Goal: Task Accomplishment & Management: Complete application form

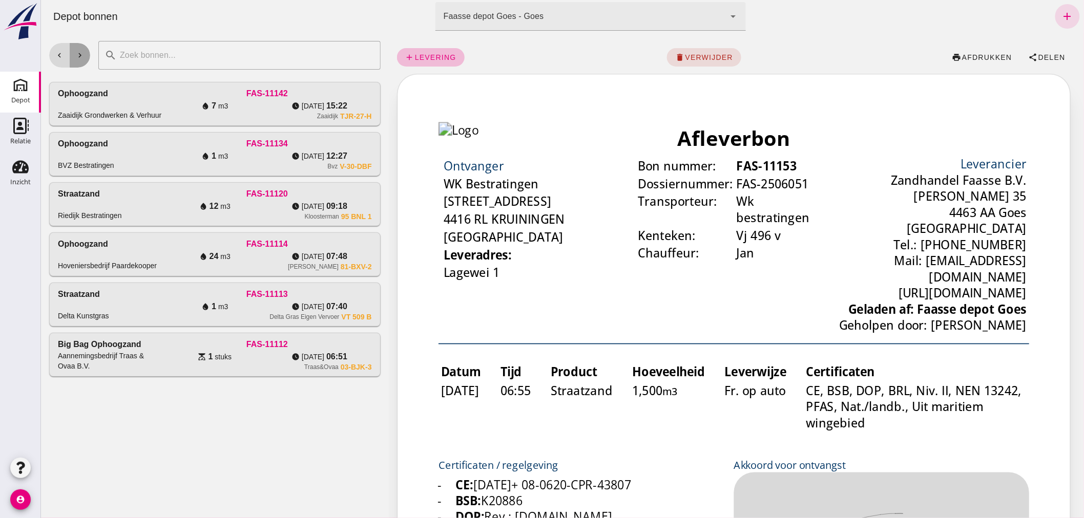
click at [78, 52] on icon "chevron_right" at bounding box center [79, 55] width 9 height 9
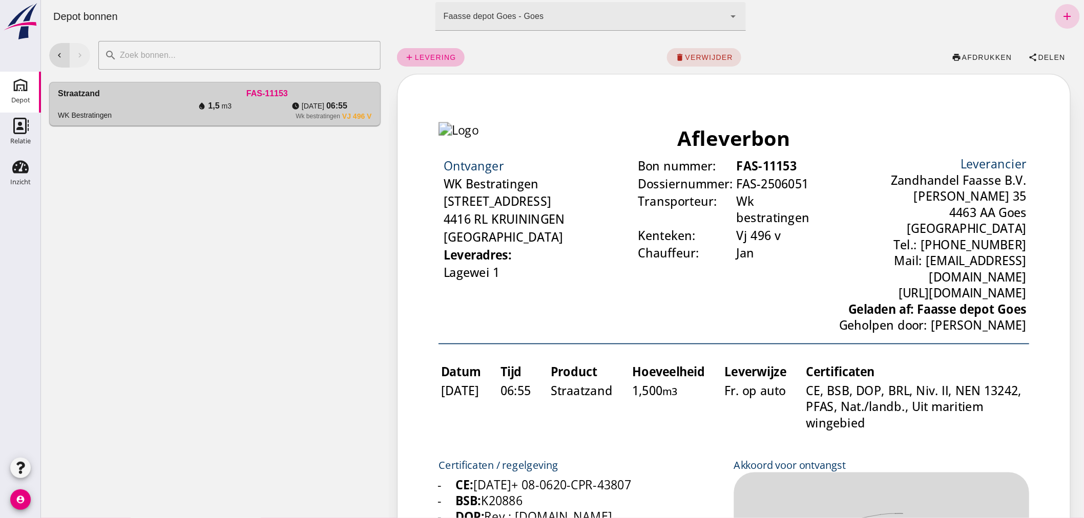
click at [1061, 12] on icon "add" at bounding box center [1067, 16] width 12 height 12
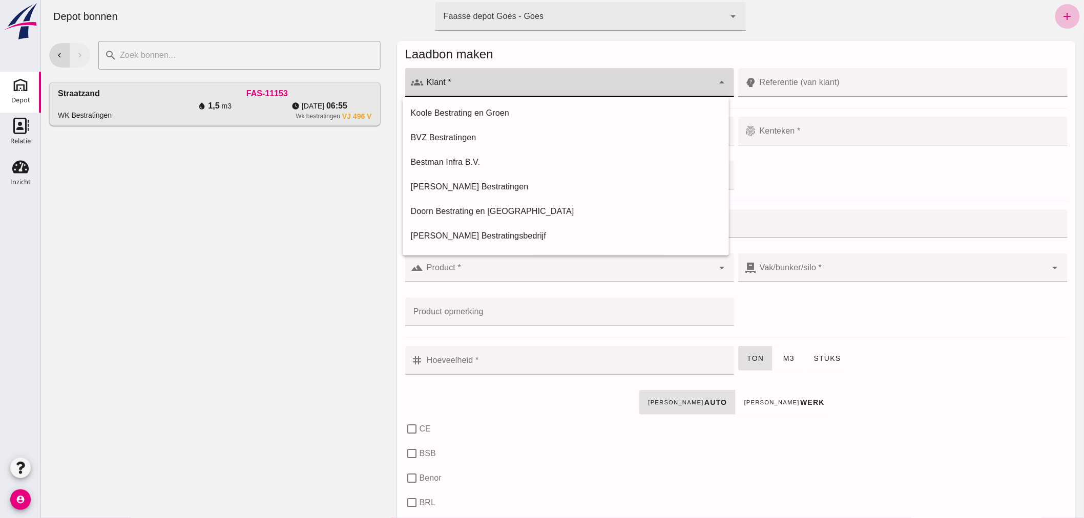
click at [561, 82] on input "Klant *" at bounding box center [568, 87] width 290 height 12
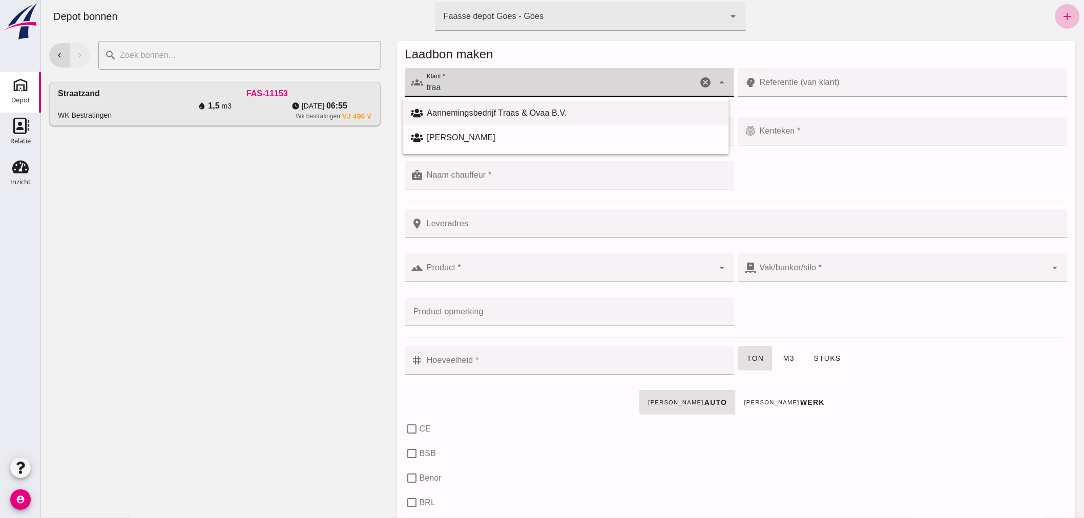
click at [511, 110] on div "Aannemingsbedrijf Traas & Ovaa B.V." at bounding box center [573, 113] width 293 height 12
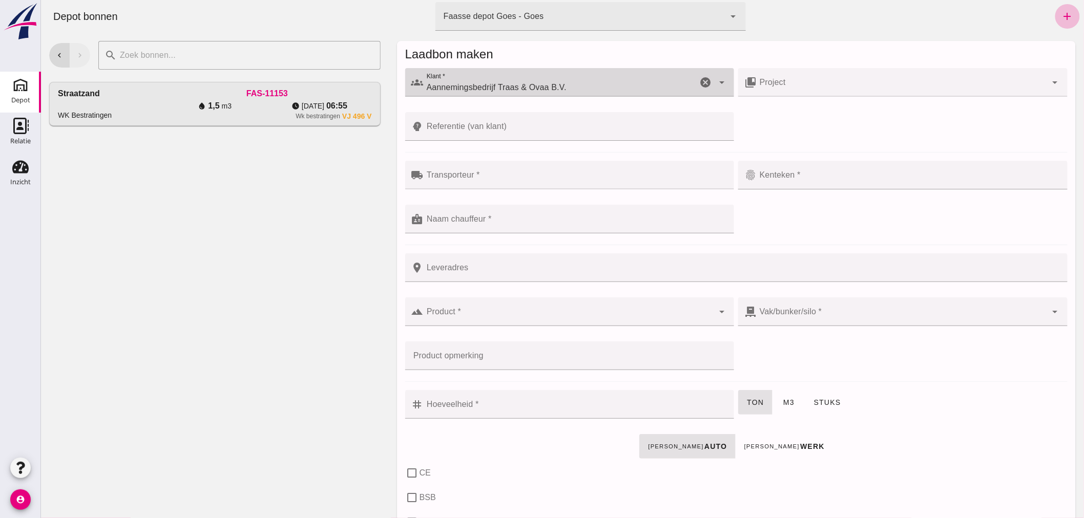
type input "Aannemingsbedrijf Traas & Ovaa B.V."
click at [504, 170] on div at bounding box center [575, 175] width 305 height 29
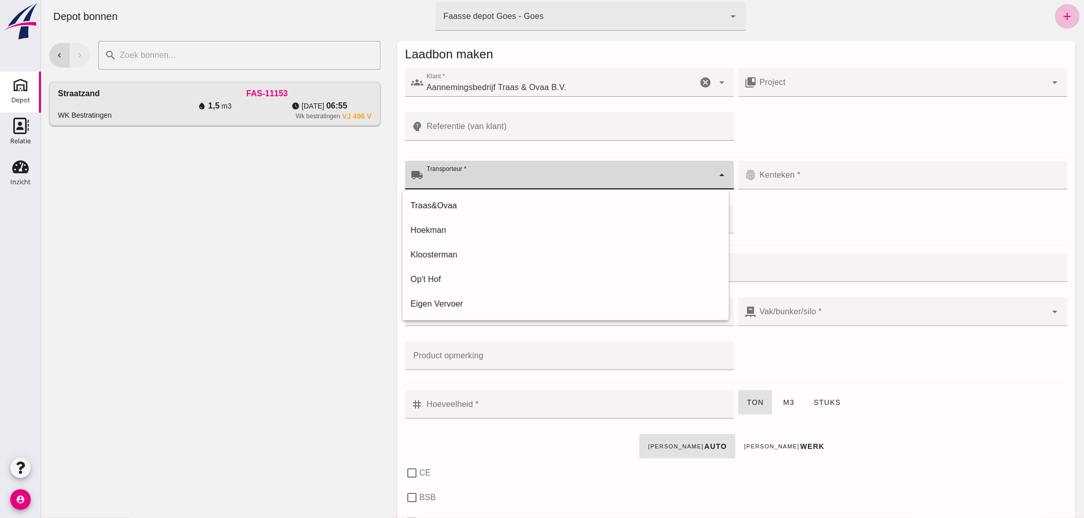
click at [476, 203] on div "Traas&Ovaa" at bounding box center [565, 206] width 310 height 12
type input "Traas&Ovaa"
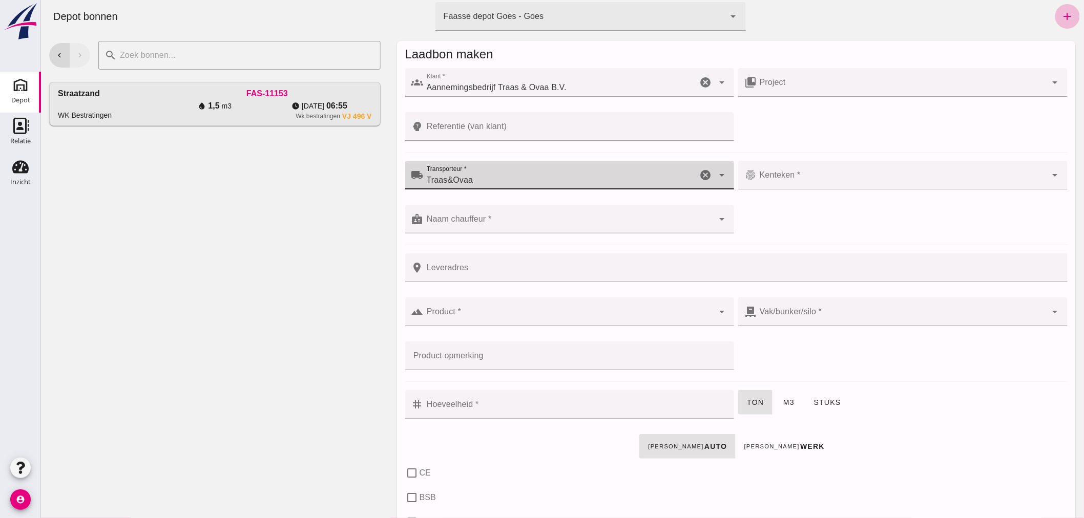
click at [809, 174] on input "Kenteken *" at bounding box center [901, 180] width 290 height 12
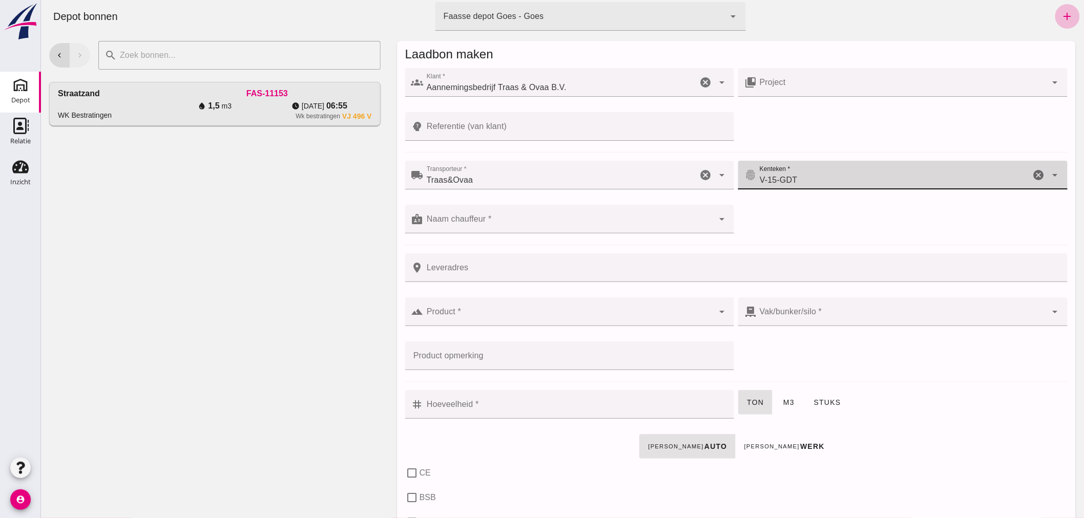
type input "V-15-GDT"
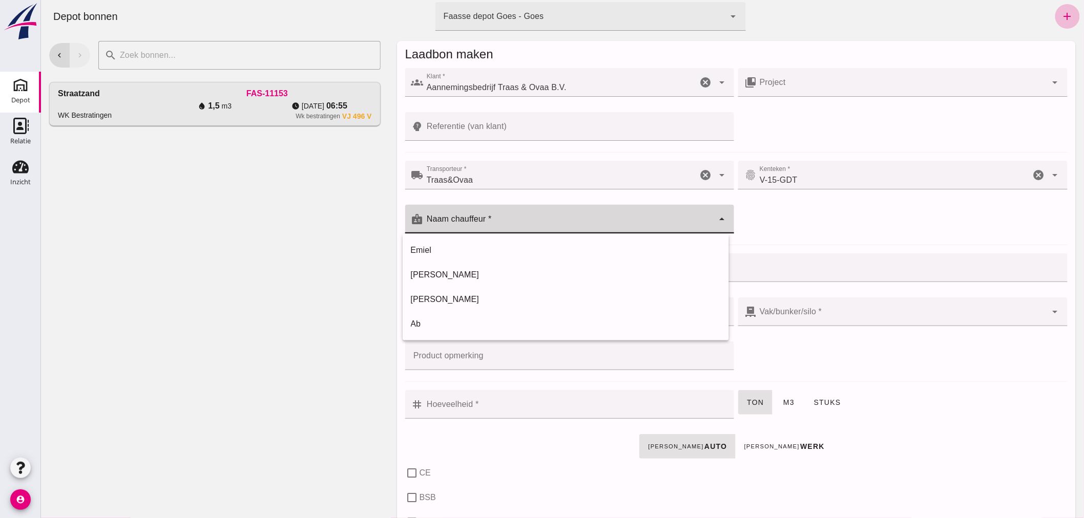
click at [525, 216] on div at bounding box center [568, 219] width 290 height 29
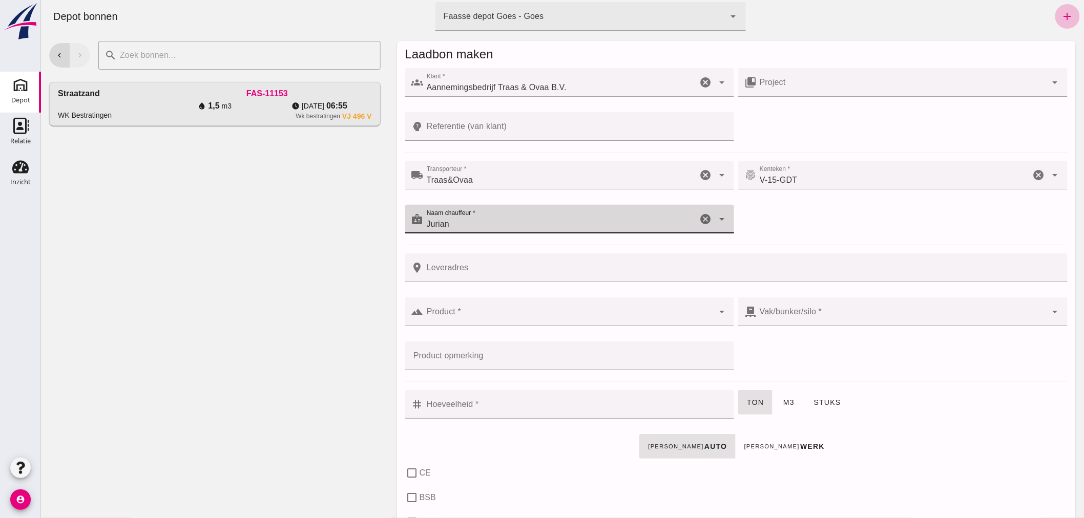
type input "Jurian"
click at [487, 273] on input "Leveradres" at bounding box center [742, 268] width 638 height 29
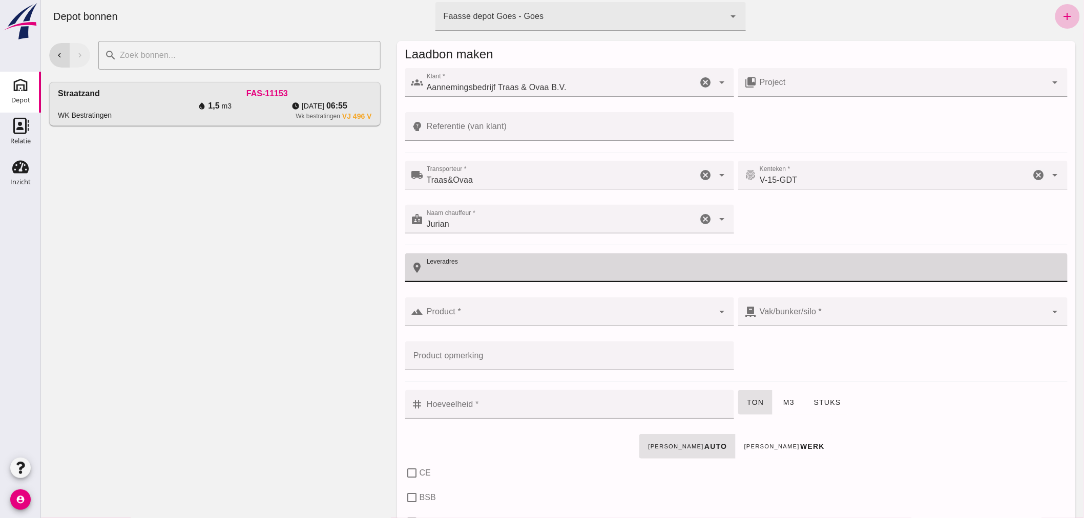
click at [481, 315] on input "Product *" at bounding box center [568, 317] width 290 height 12
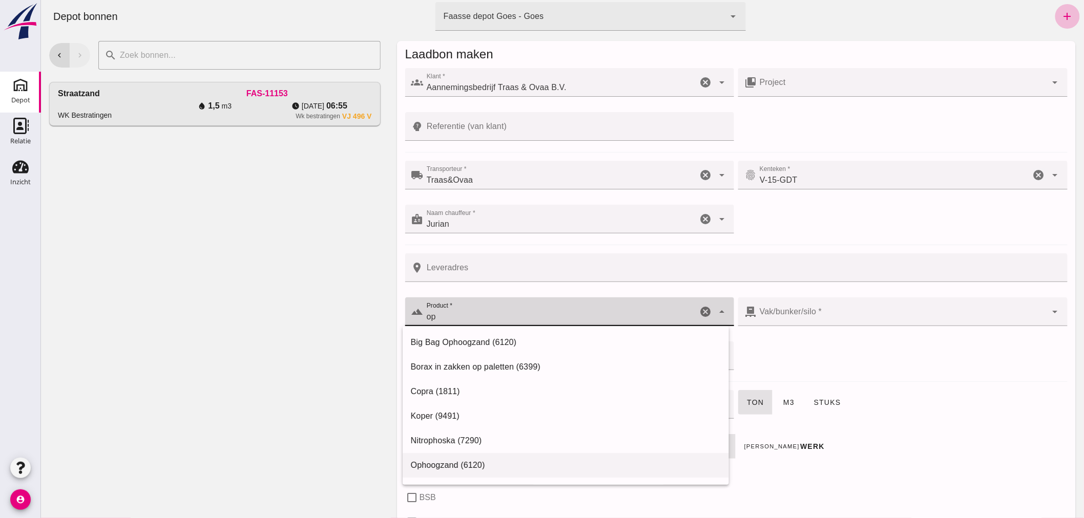
click at [459, 461] on div "Ophoogzand (6120)" at bounding box center [565, 465] width 310 height 12
type input "Ophoogzand (6120)"
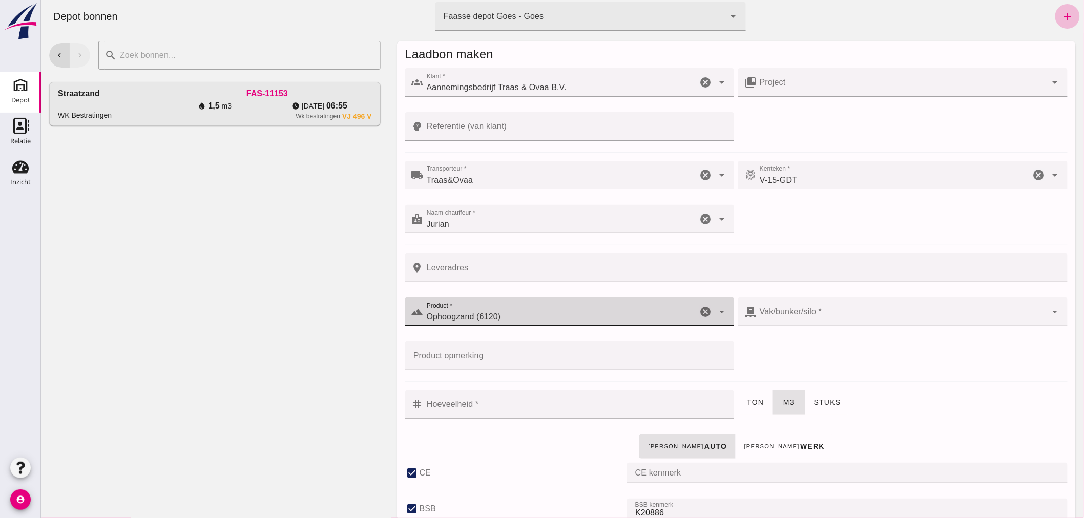
type input "38"
checkbox input "true"
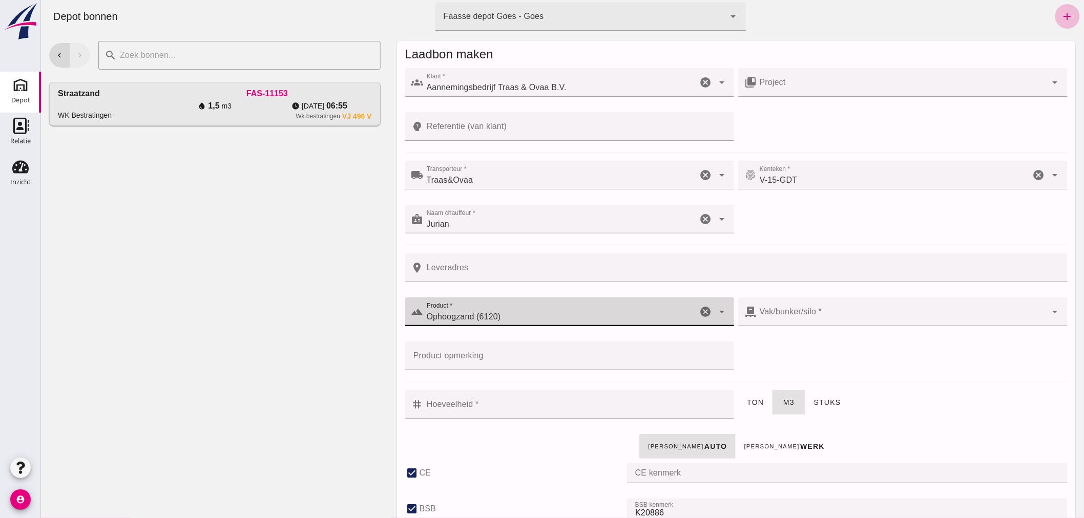
checkbox input "true"
type input "40"
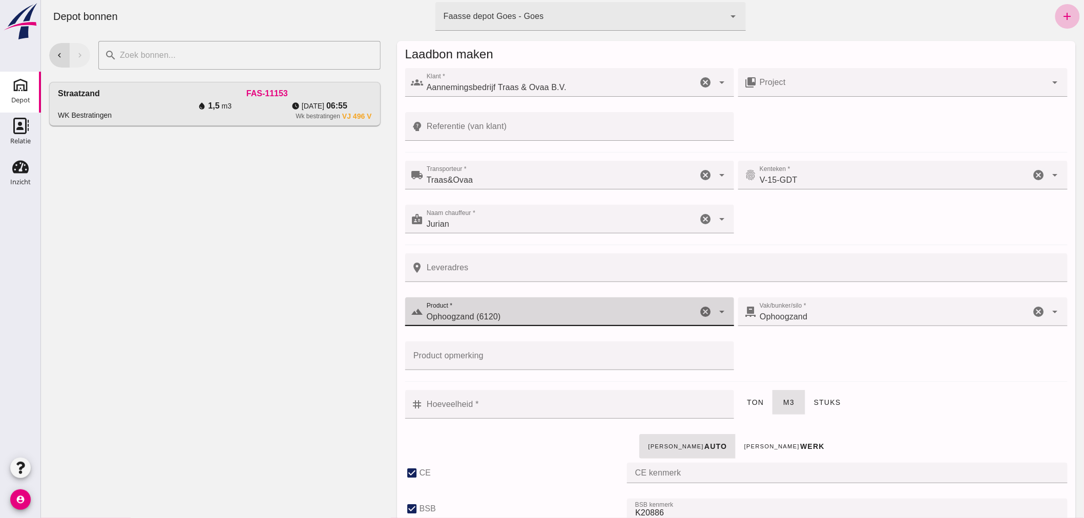
type input "Ophoogzand (6120)"
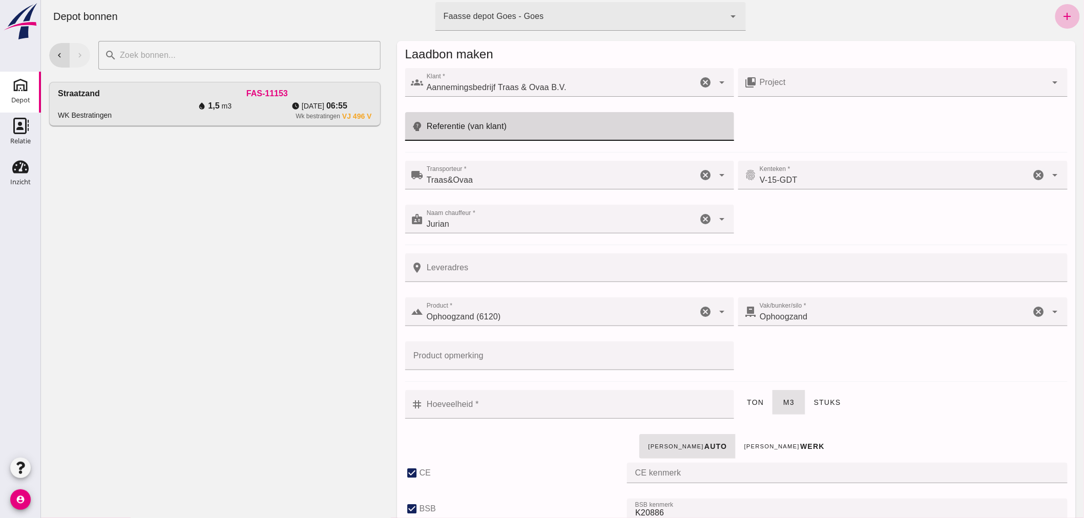
click at [502, 126] on input "Referentie (van klant)" at bounding box center [575, 126] width 305 height 29
type input "25T010"
click at [497, 269] on input "Leveradres" at bounding box center [742, 268] width 638 height 29
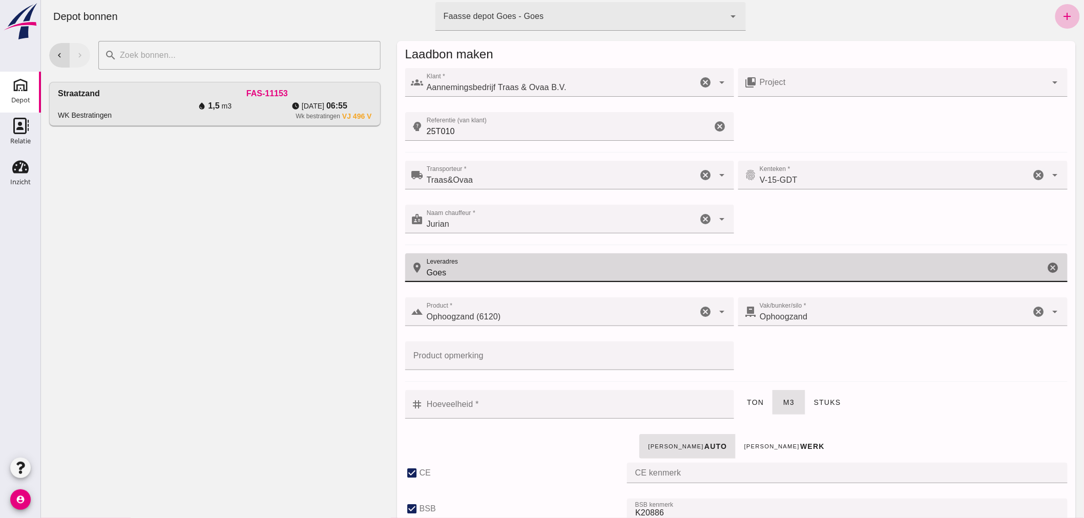
type input "Goes"
click at [512, 401] on input "Hoeveelheid *" at bounding box center [575, 404] width 305 height 29
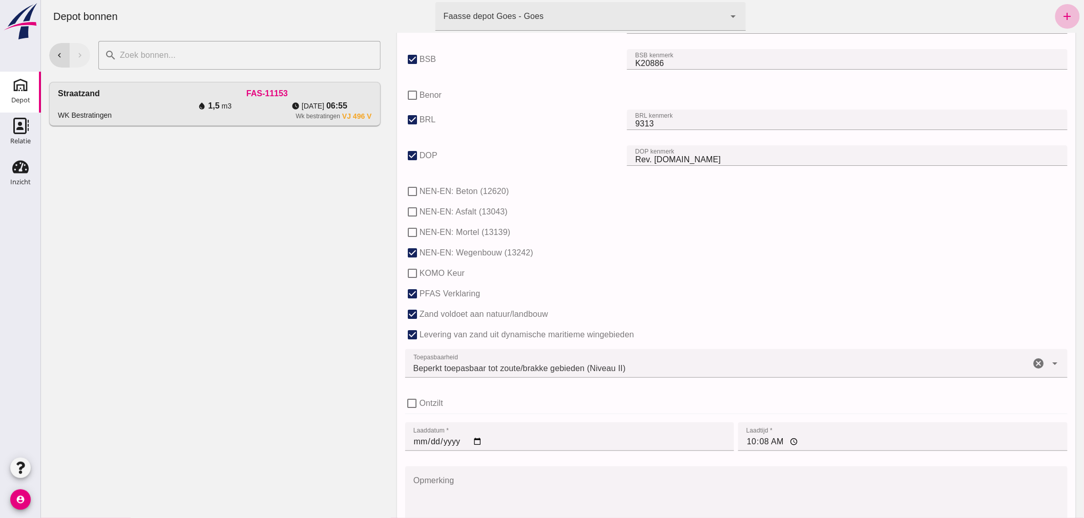
scroll to position [626, 0]
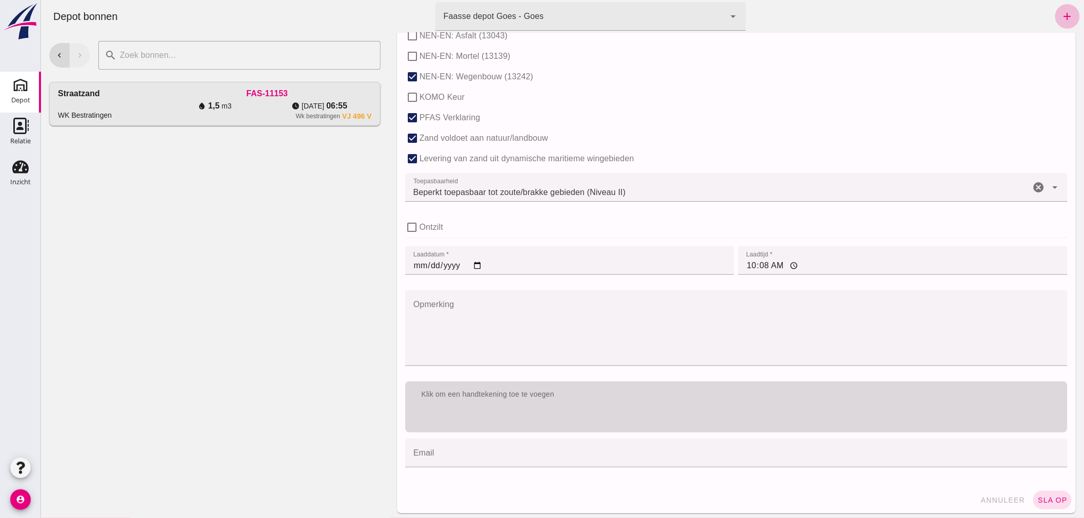
type input "0.5"
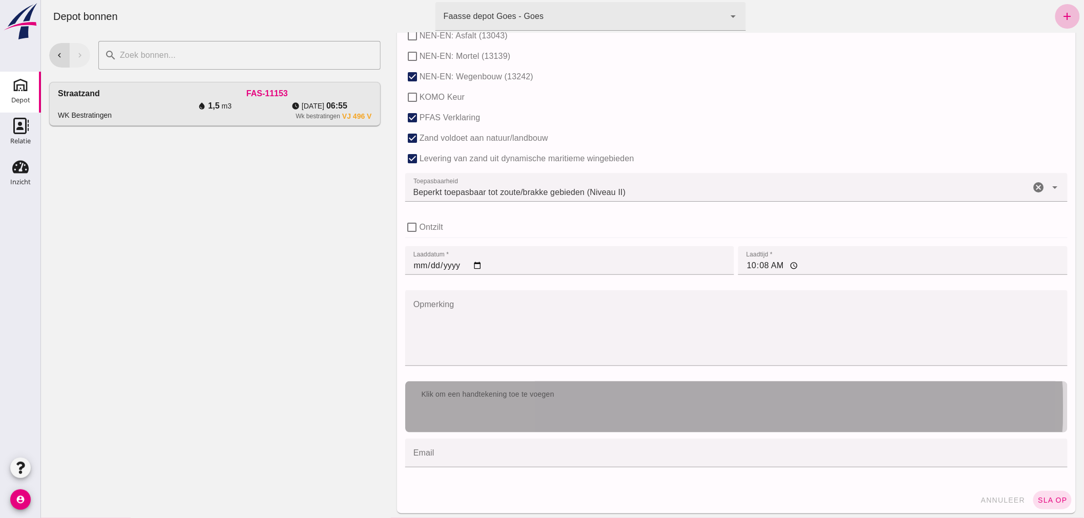
click at [603, 416] on div "Klik om een handtekening toe te voegen" at bounding box center [736, 407] width 662 height 51
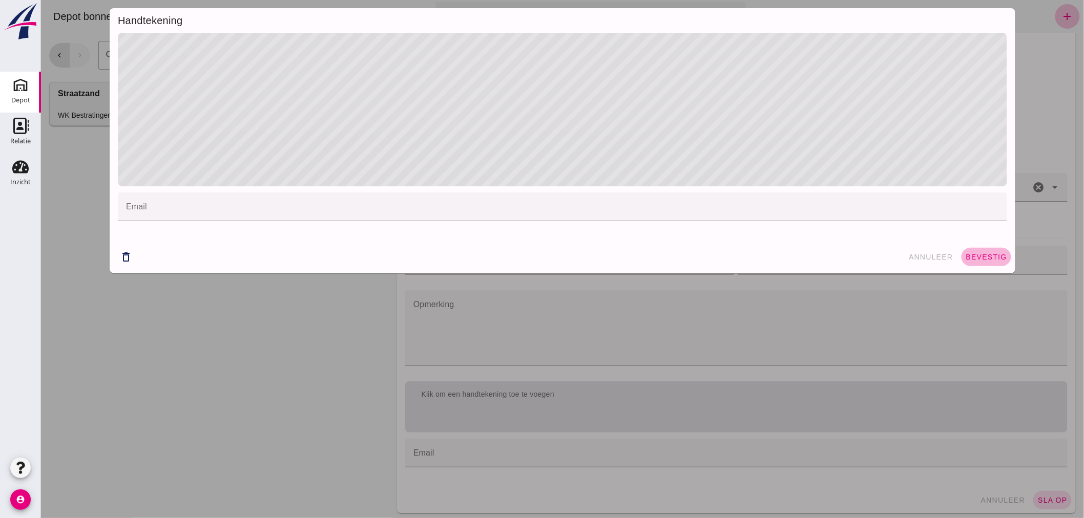
click at [976, 253] on span "bevestig" at bounding box center [985, 257] width 41 height 8
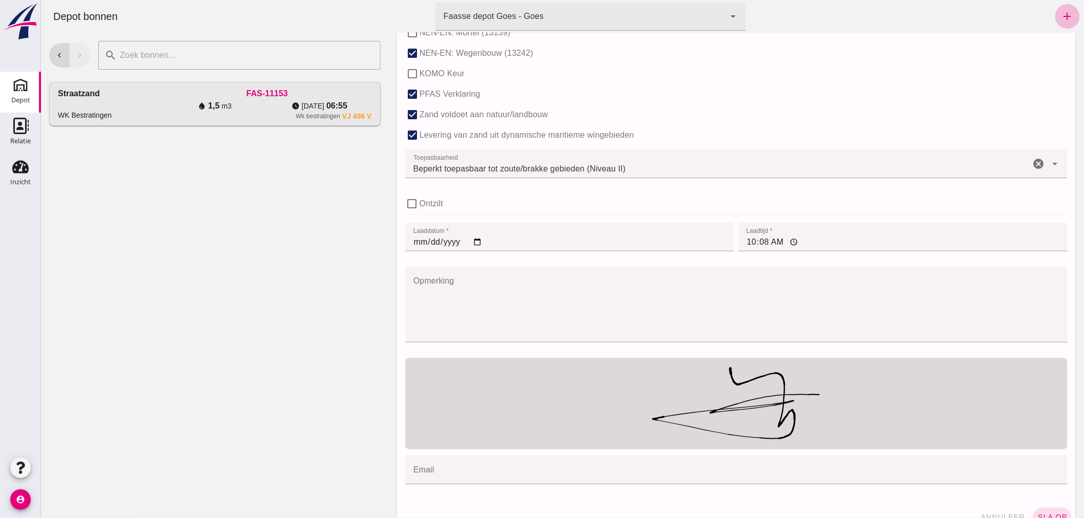
scroll to position [669, 0]
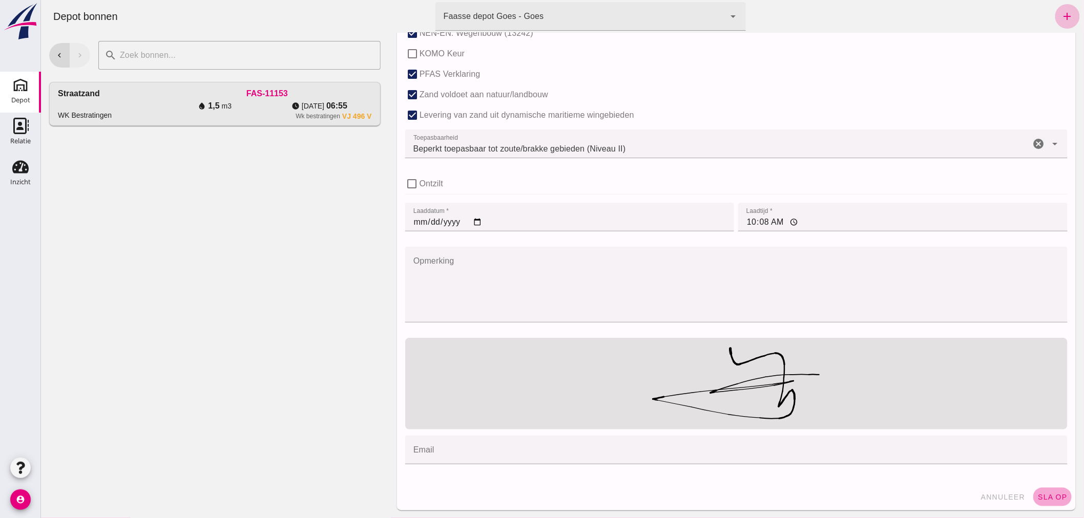
click at [1051, 494] on span "sla op" at bounding box center [1052, 497] width 30 height 8
